Goal: Find specific page/section: Find specific page/section

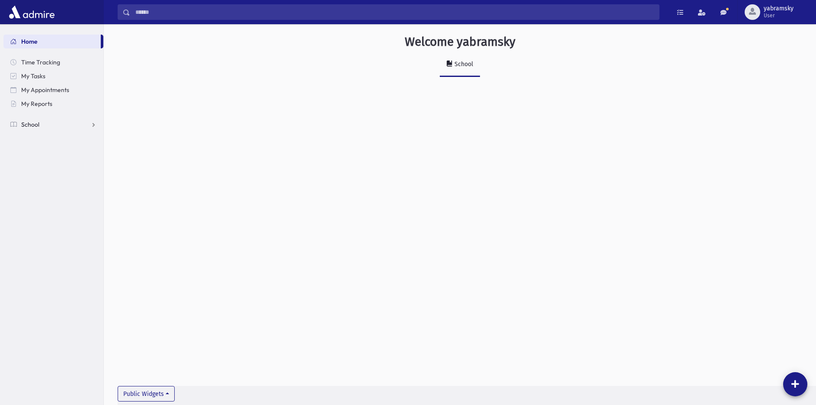
click at [35, 122] on span "School" at bounding box center [30, 125] width 18 height 8
click at [43, 139] on span "Students" at bounding box center [38, 138] width 24 height 8
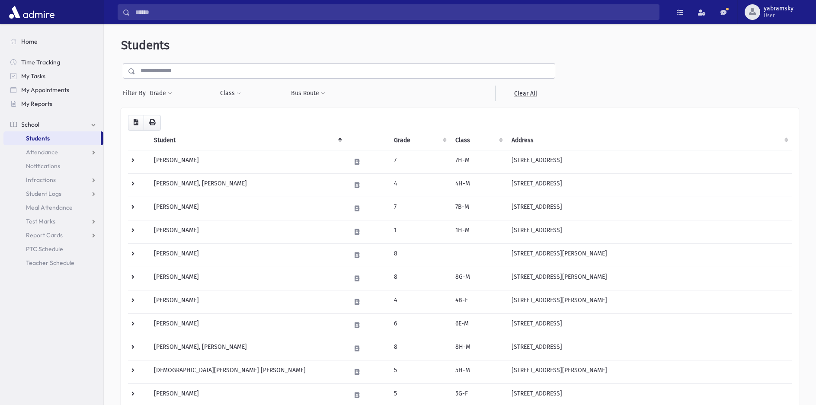
click at [160, 73] on input "text" at bounding box center [344, 71] width 419 height 16
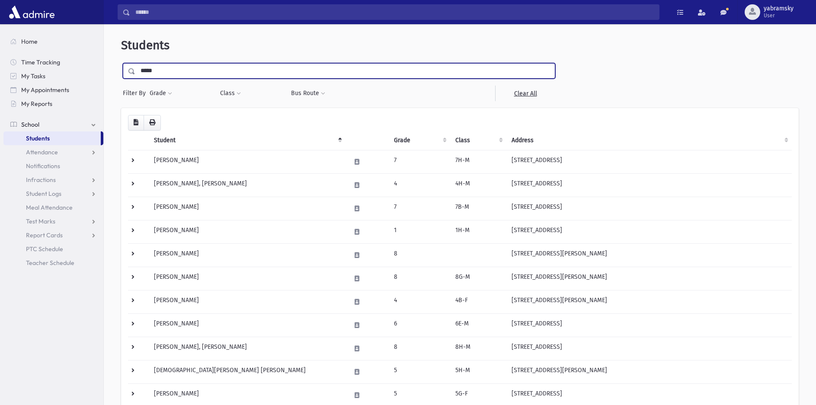
type input "**********"
click at [121, 63] on input "submit" at bounding box center [133, 69] width 24 height 12
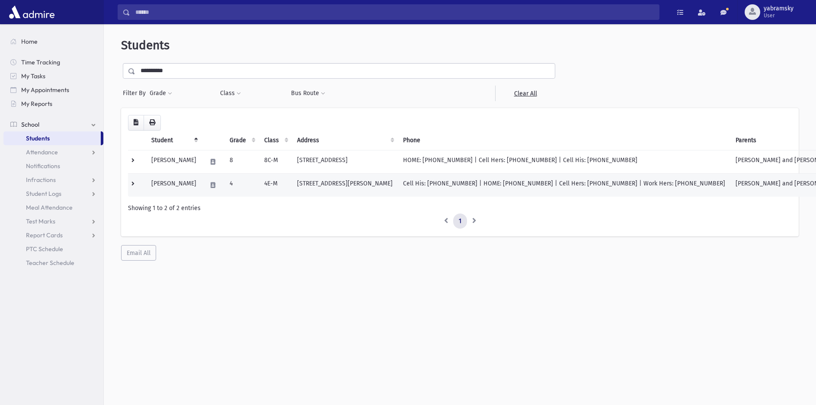
click at [420, 185] on td "Cell His: (848) 525-8255 | HOME: (732) 415-5051 | Cell Hers: (848) 525-8100 | W…" at bounding box center [564, 184] width 333 height 23
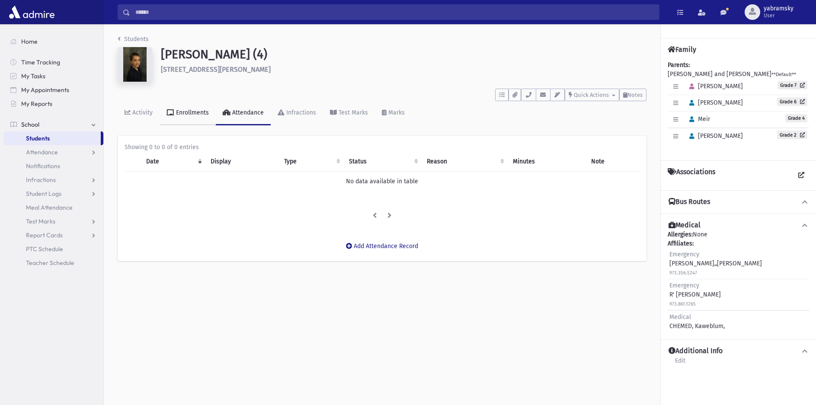
click at [185, 120] on link "Enrollments" at bounding box center [188, 113] width 56 height 24
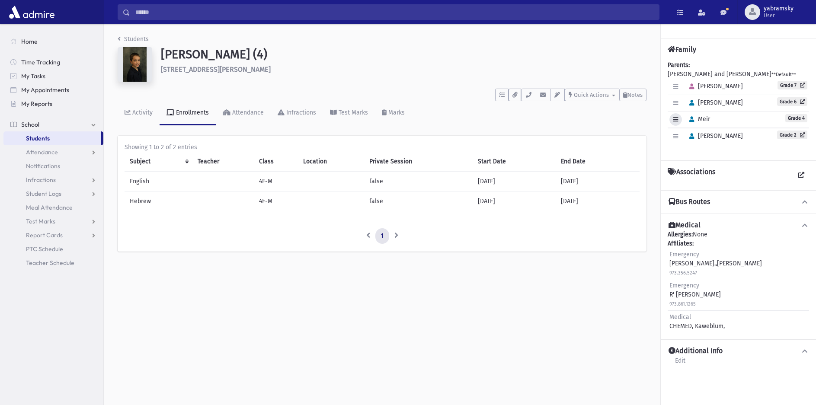
click at [675, 119] on icon "button" at bounding box center [675, 120] width 5 height 6
click at [688, 118] on button "button" at bounding box center [691, 119] width 13 height 13
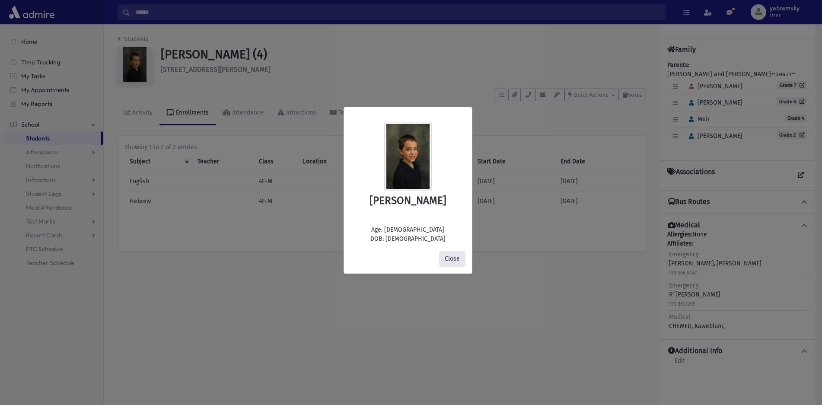
click at [451, 259] on button "Close" at bounding box center [452, 259] width 26 height 16
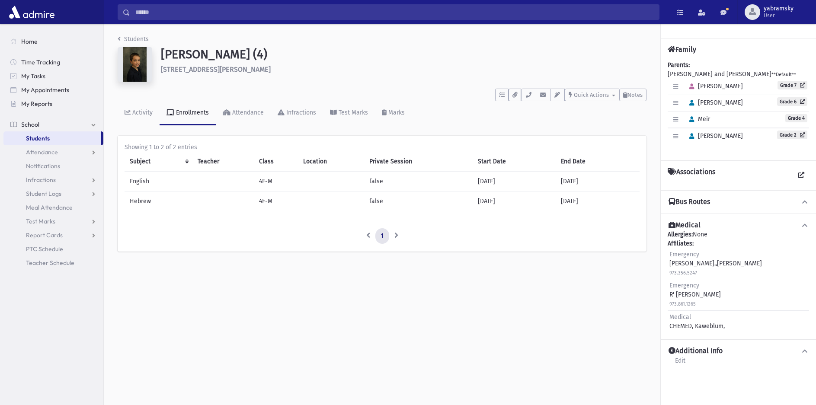
click at [47, 137] on span "Students" at bounding box center [38, 138] width 24 height 8
click at [42, 137] on span "Students" at bounding box center [38, 138] width 24 height 8
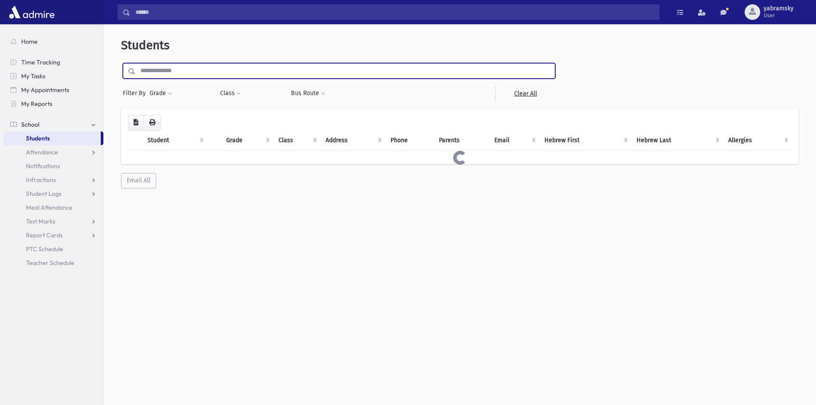
click at [160, 72] on input "text" at bounding box center [344, 71] width 419 height 16
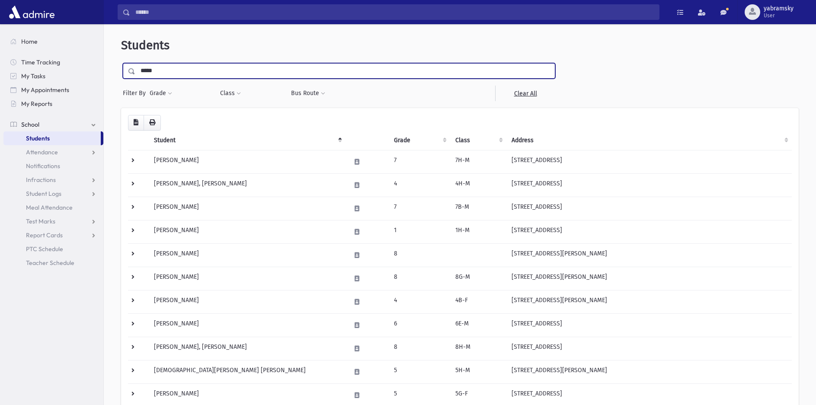
click at [176, 74] on input "*****" at bounding box center [344, 71] width 419 height 16
type input "*****"
click at [121, 63] on input "submit" at bounding box center [133, 69] width 24 height 12
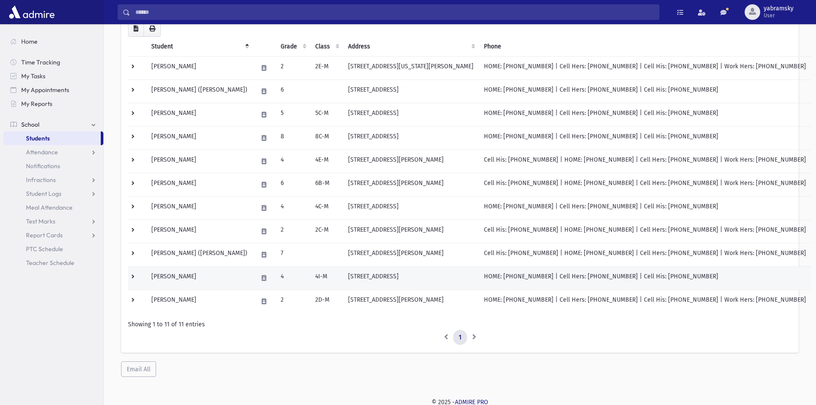
scroll to position [96, 0]
click at [202, 275] on td "Knopf, Yaakov Shmuel" at bounding box center [199, 276] width 106 height 23
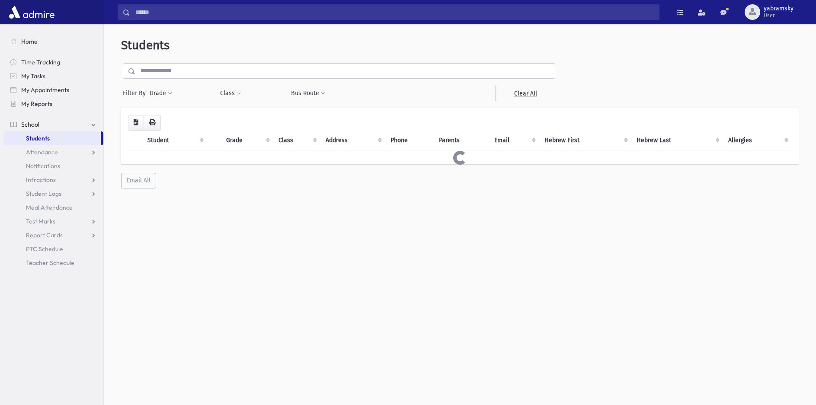
click at [201, 67] on input "text" at bounding box center [344, 71] width 419 height 16
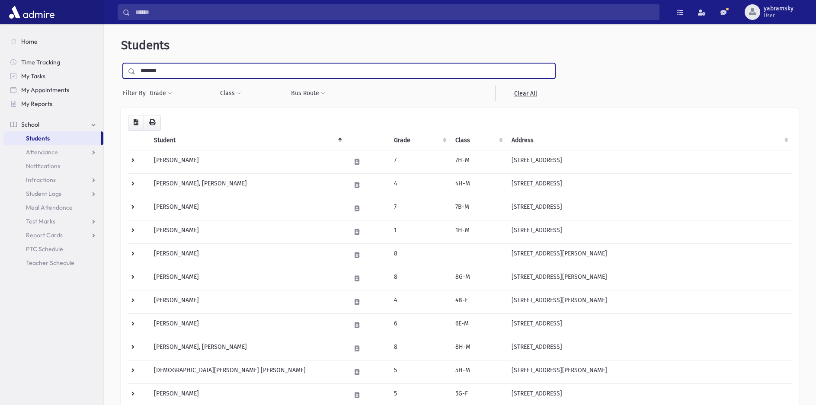
type input "*******"
click at [121, 63] on input "submit" at bounding box center [133, 69] width 24 height 12
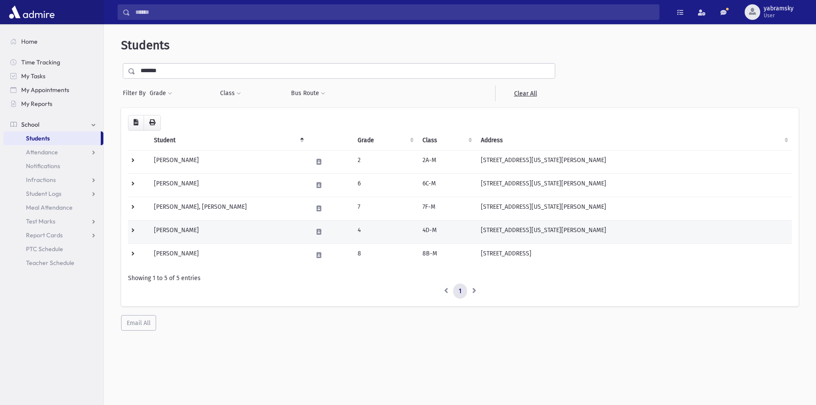
click at [194, 227] on td "[PERSON_NAME]" at bounding box center [228, 231] width 159 height 23
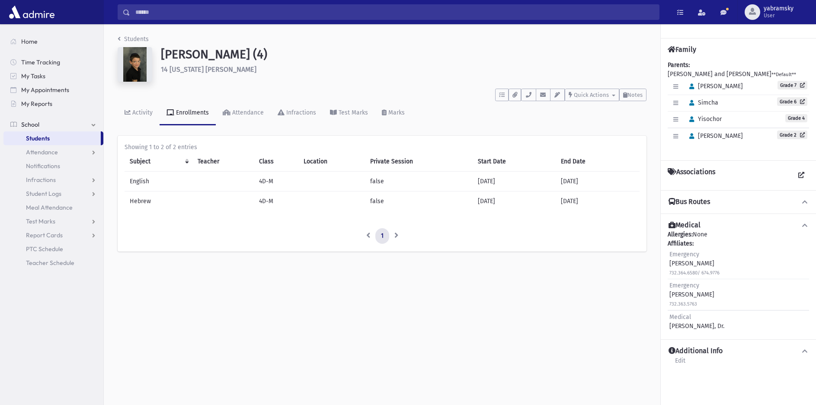
click at [35, 141] on span "Students" at bounding box center [38, 138] width 24 height 8
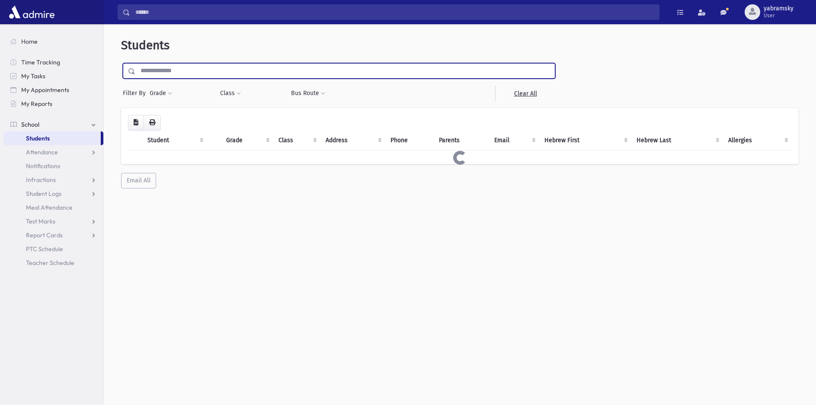
click at [184, 63] on input "text" at bounding box center [344, 71] width 419 height 16
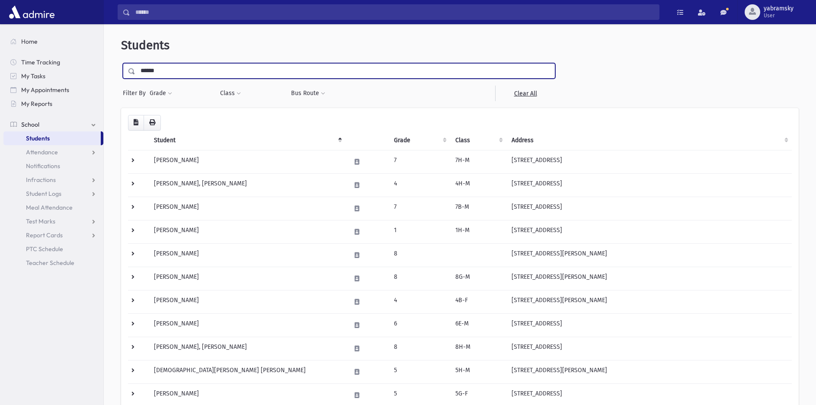
type input "******"
click at [121, 63] on input "submit" at bounding box center [133, 69] width 24 height 12
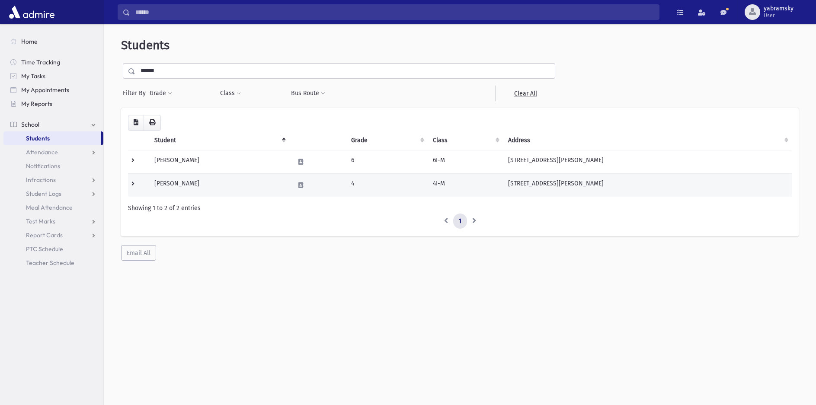
click at [195, 182] on td "Cofsky, Yitzchok" at bounding box center [219, 184] width 140 height 23
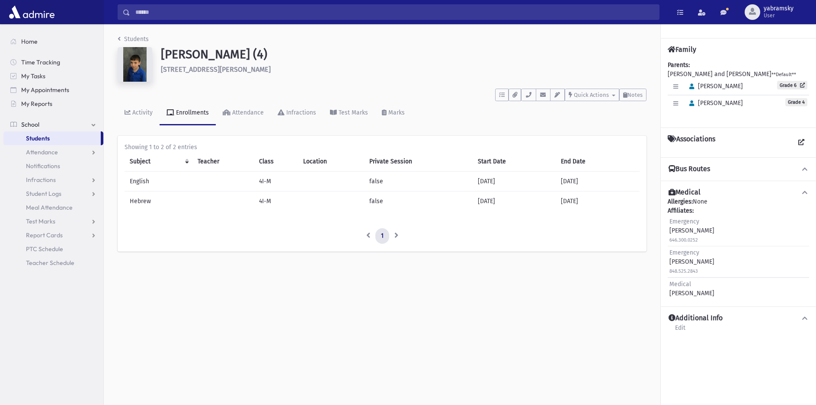
click at [38, 138] on span "Students" at bounding box center [38, 138] width 24 height 8
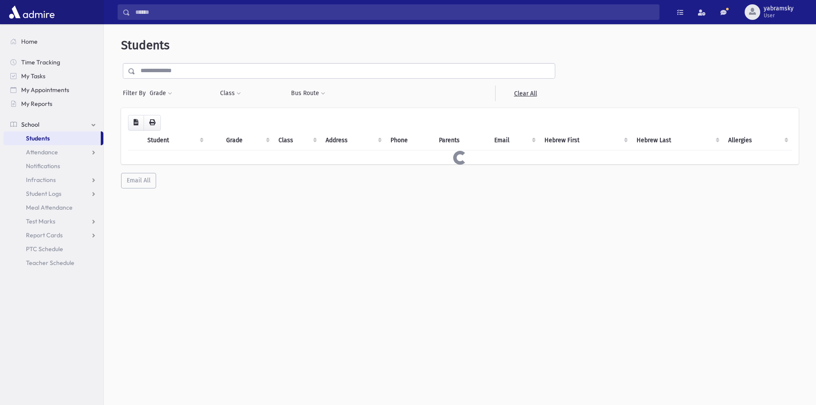
click at [176, 69] on input "text" at bounding box center [344, 71] width 419 height 16
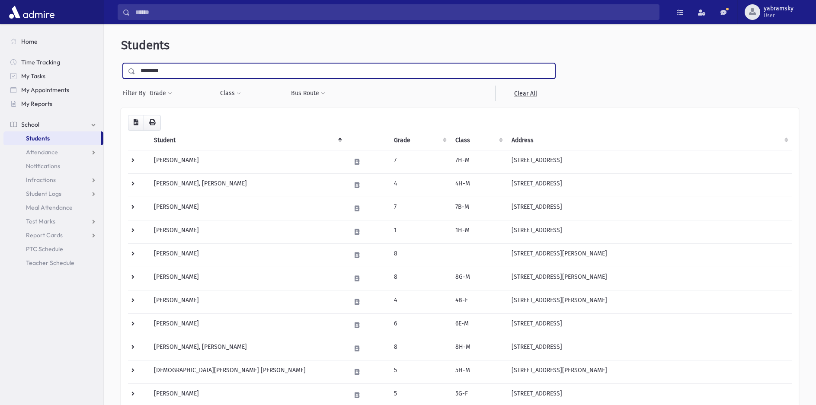
type input "********"
click at [121, 63] on input "submit" at bounding box center [133, 69] width 24 height 12
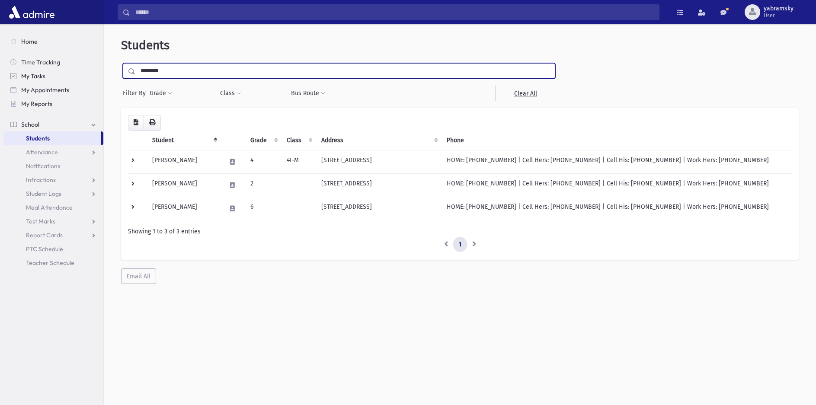
drag, startPoint x: 185, startPoint y: 74, endPoint x: 24, endPoint y: 74, distance: 161.3
click at [24, 74] on div "Search Results Students" at bounding box center [408, 214] width 816 height 428
type input "*********"
click at [121, 63] on input "submit" at bounding box center [133, 69] width 24 height 12
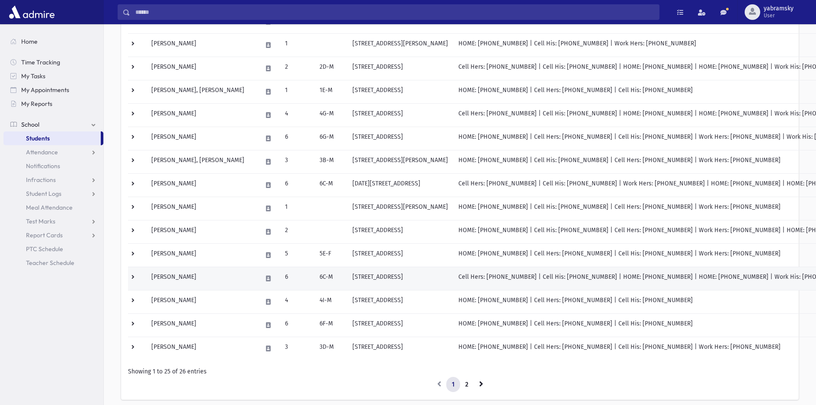
scroll to position [389, 0]
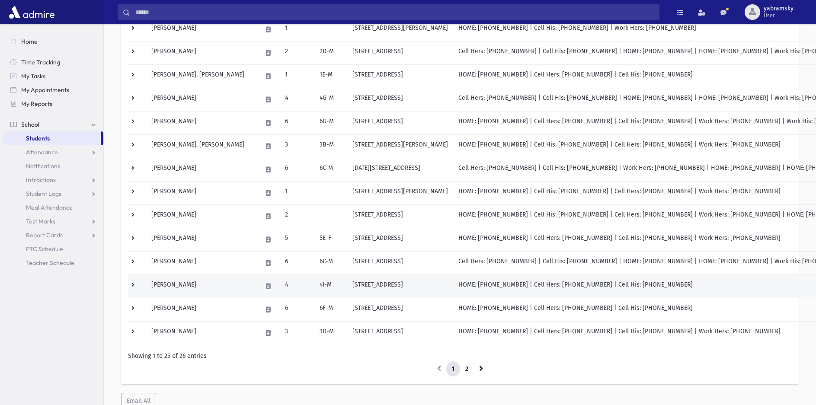
click at [347, 284] on td "[STREET_ADDRESS]" at bounding box center [400, 286] width 106 height 23
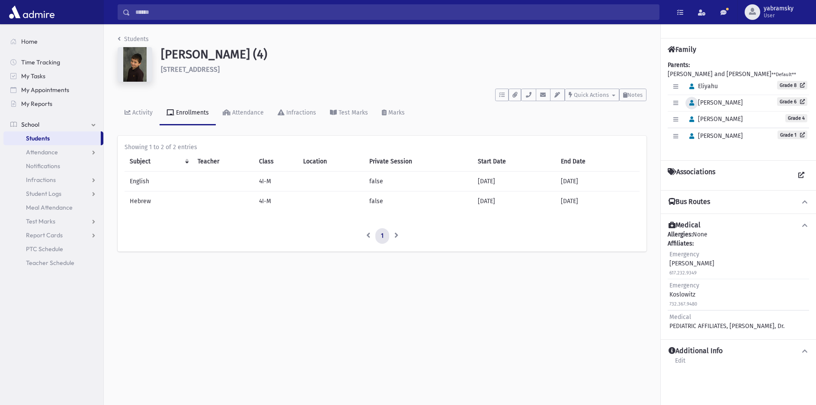
click at [693, 102] on icon "button" at bounding box center [691, 103] width 5 height 6
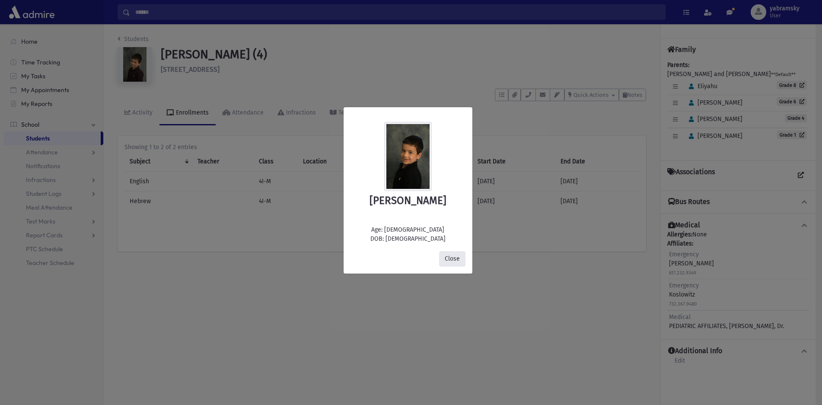
click at [458, 262] on button "Close" at bounding box center [452, 259] width 26 height 16
